Goal: Contribute content: Add original content to the website for others to see

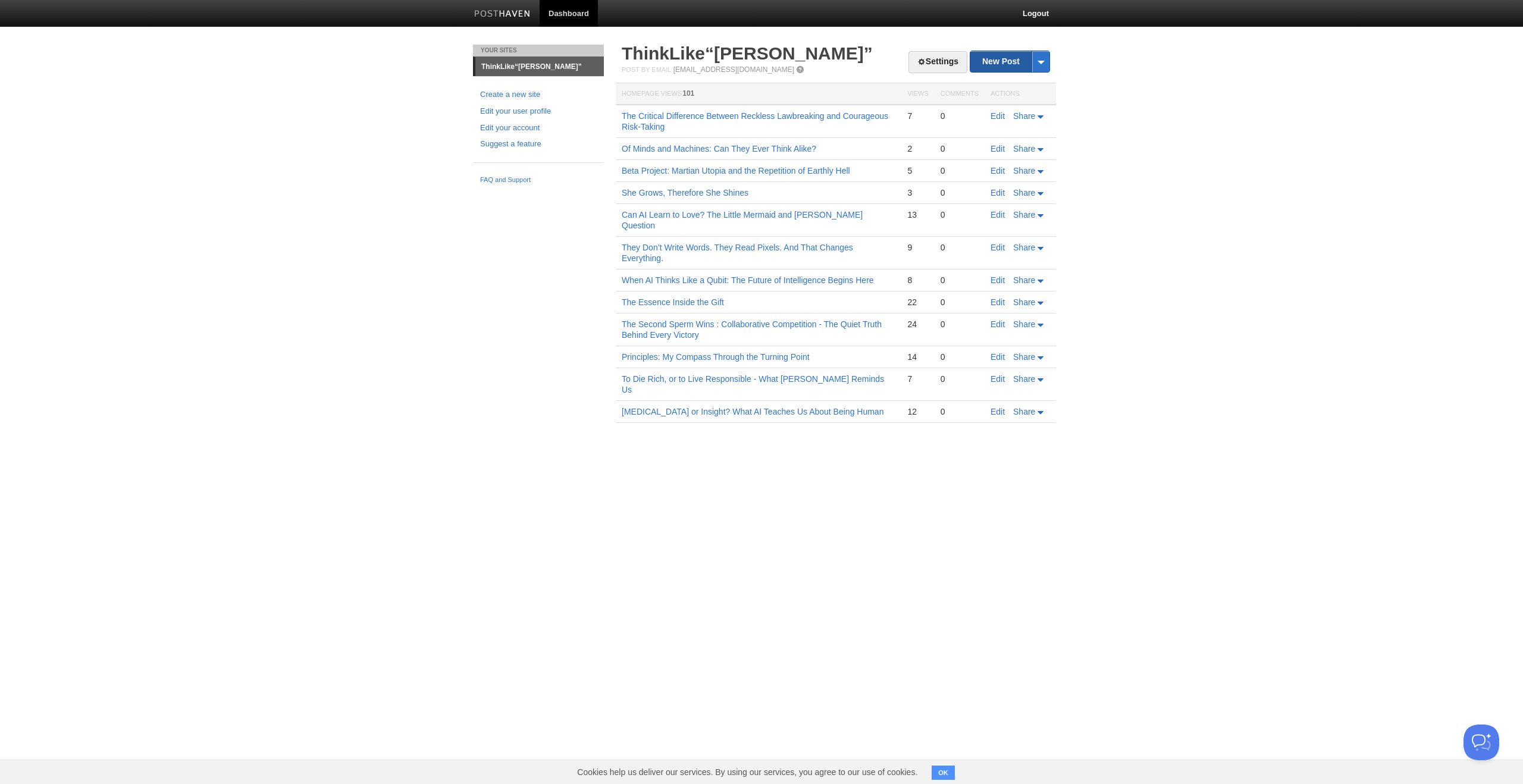
click at [1004, 57] on link "New Post" at bounding box center [1010, 61] width 79 height 21
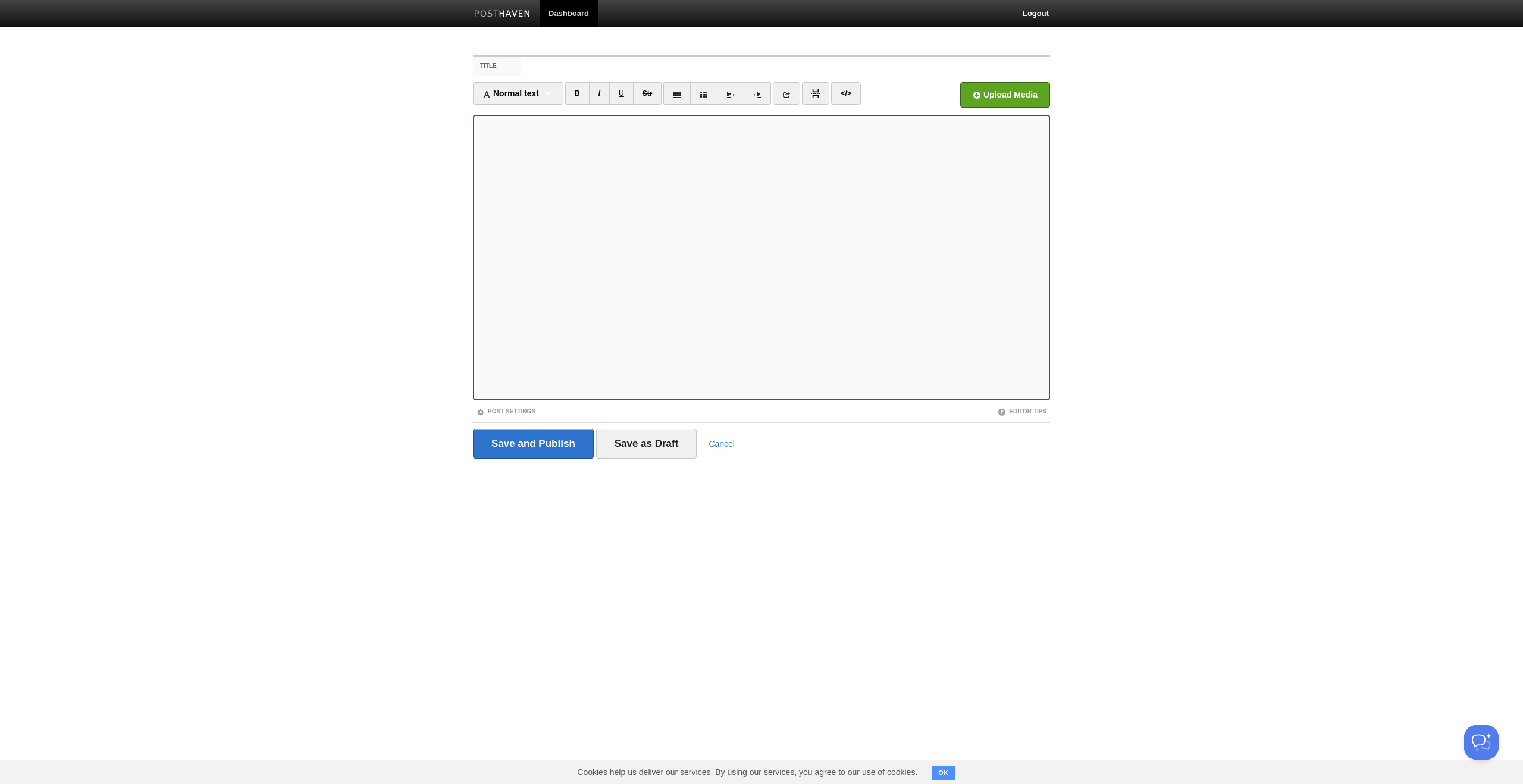
click at [473, 317] on iframe at bounding box center [761, 257] width 577 height 285
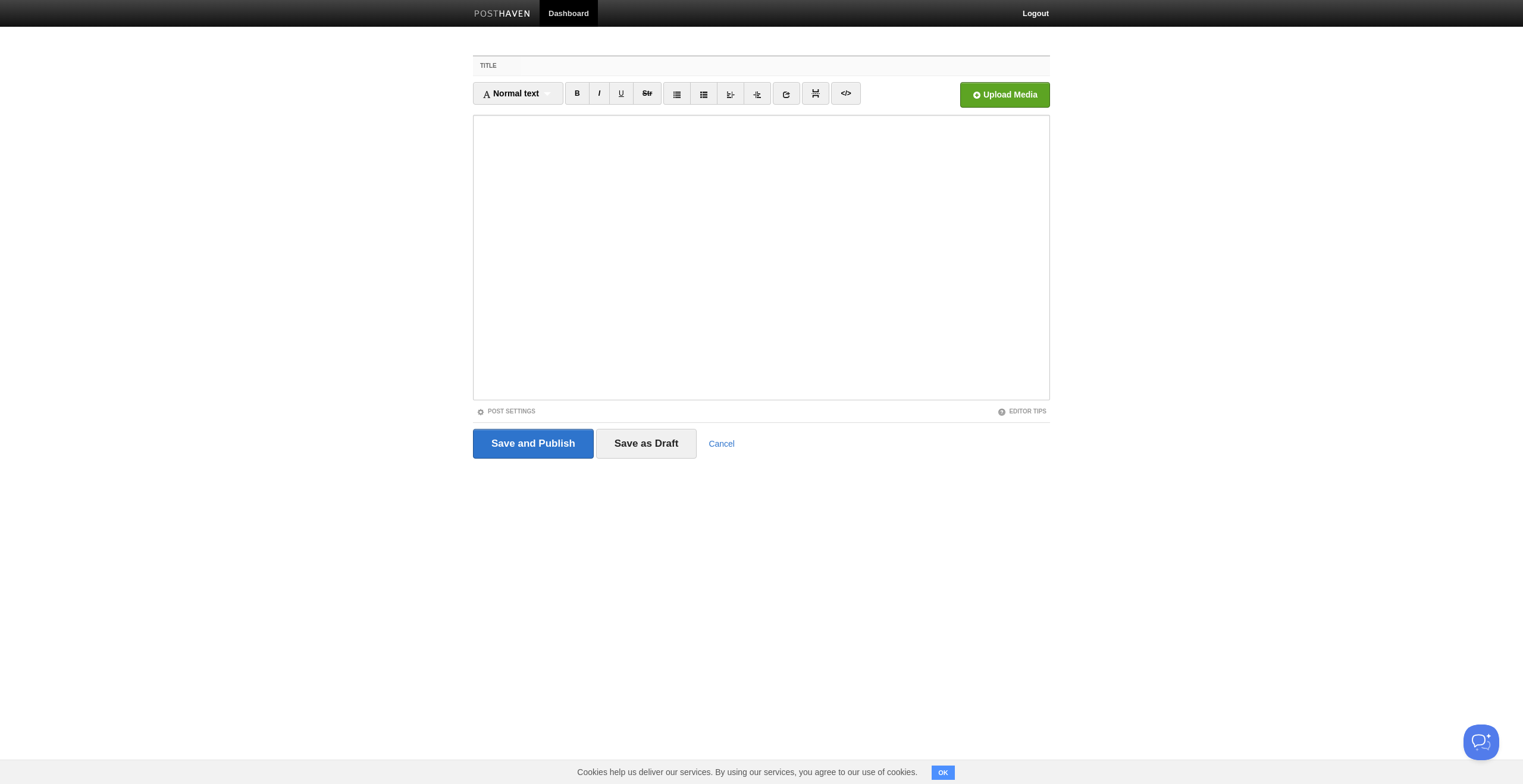
click at [571, 64] on input "Title" at bounding box center [786, 66] width 529 height 19
paste input "The Power Dynamics of Love"
type input "The Power Dynamics of Love"
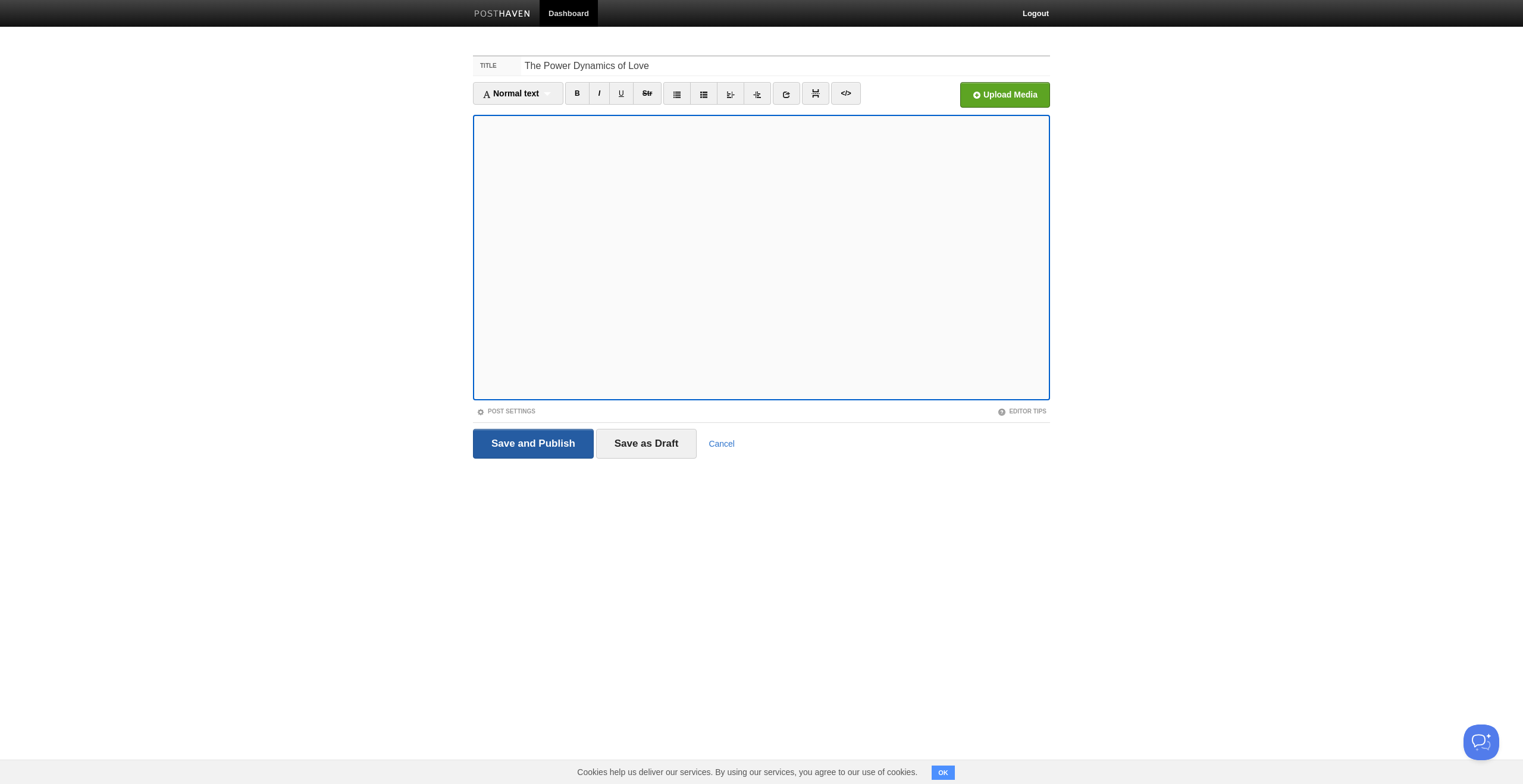
click at [518, 436] on input "Save and Publish" at bounding box center [533, 444] width 121 height 30
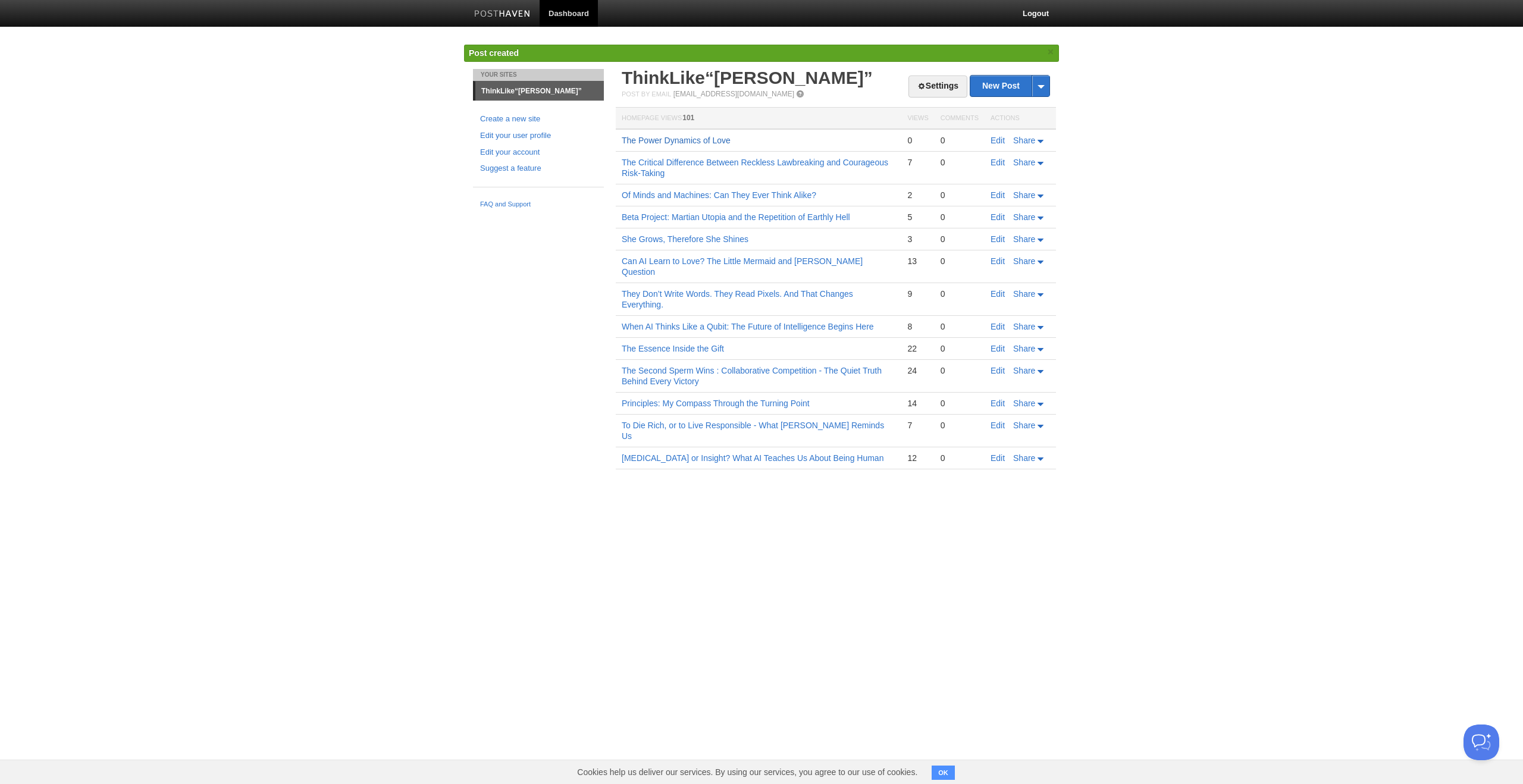
click at [658, 145] on link "The Power Dynamics of Love" at bounding box center [676, 140] width 109 height 10
